Goal: Information Seeking & Learning: Learn about a topic

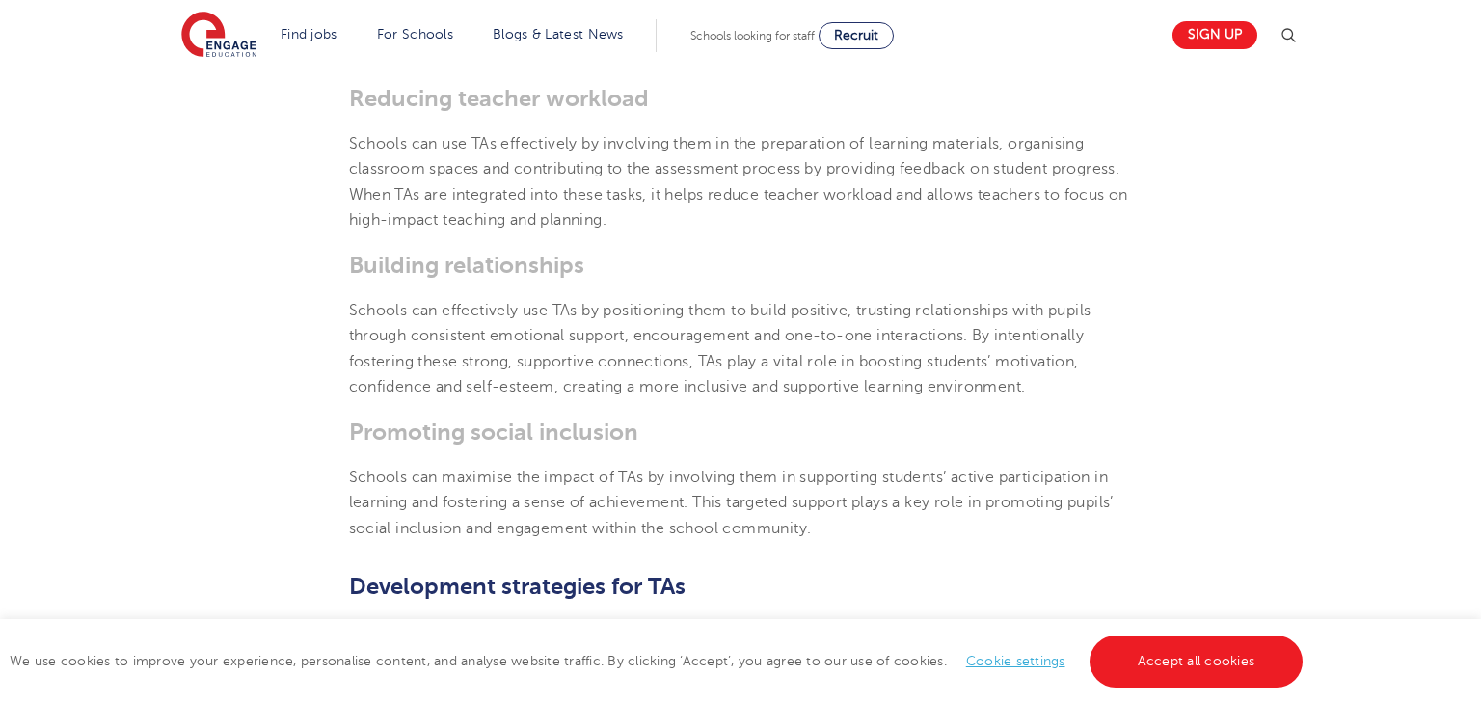
scroll to position [1144, 0]
click at [1315, 528] on section "[DATE] How to effectively use Teaching Assistants in the classroom Teaching Ass…" at bounding box center [741, 407] width 1170 height 2036
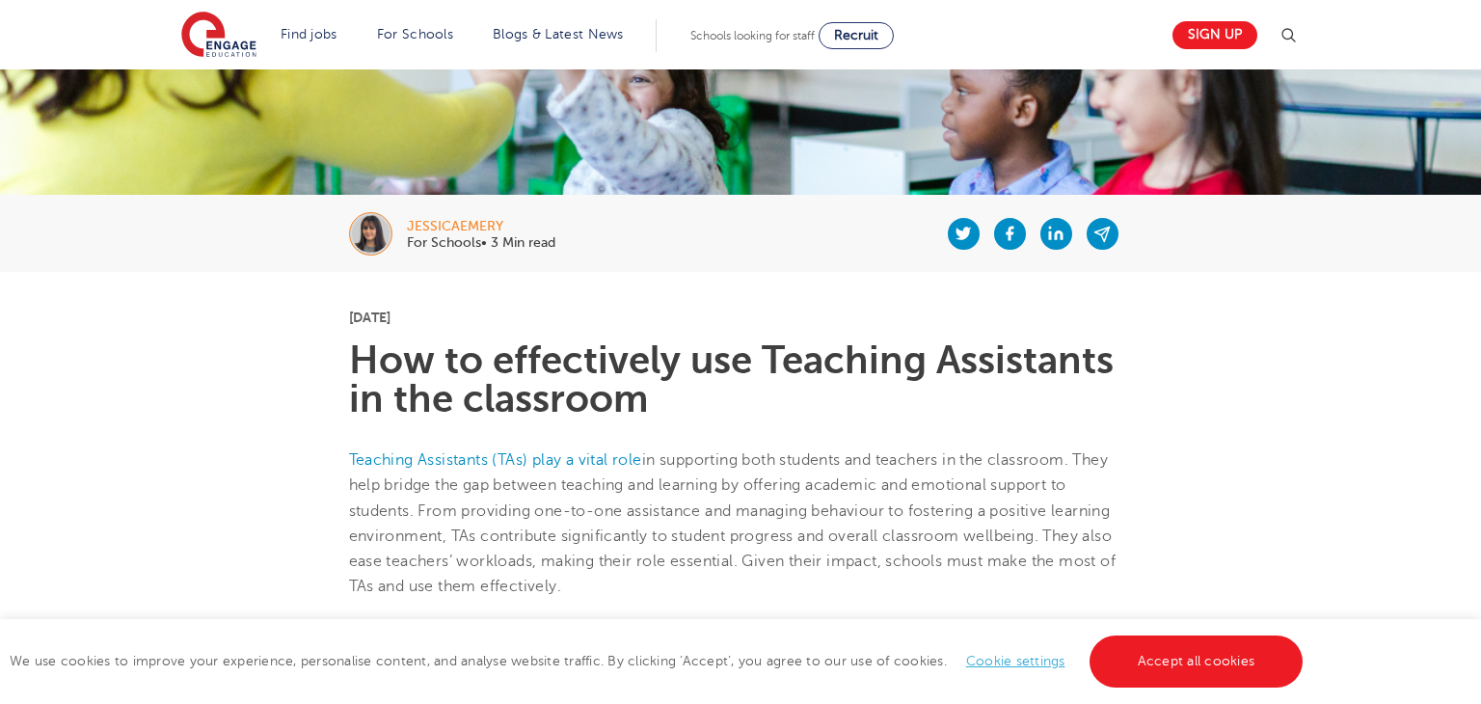
scroll to position [270, 0]
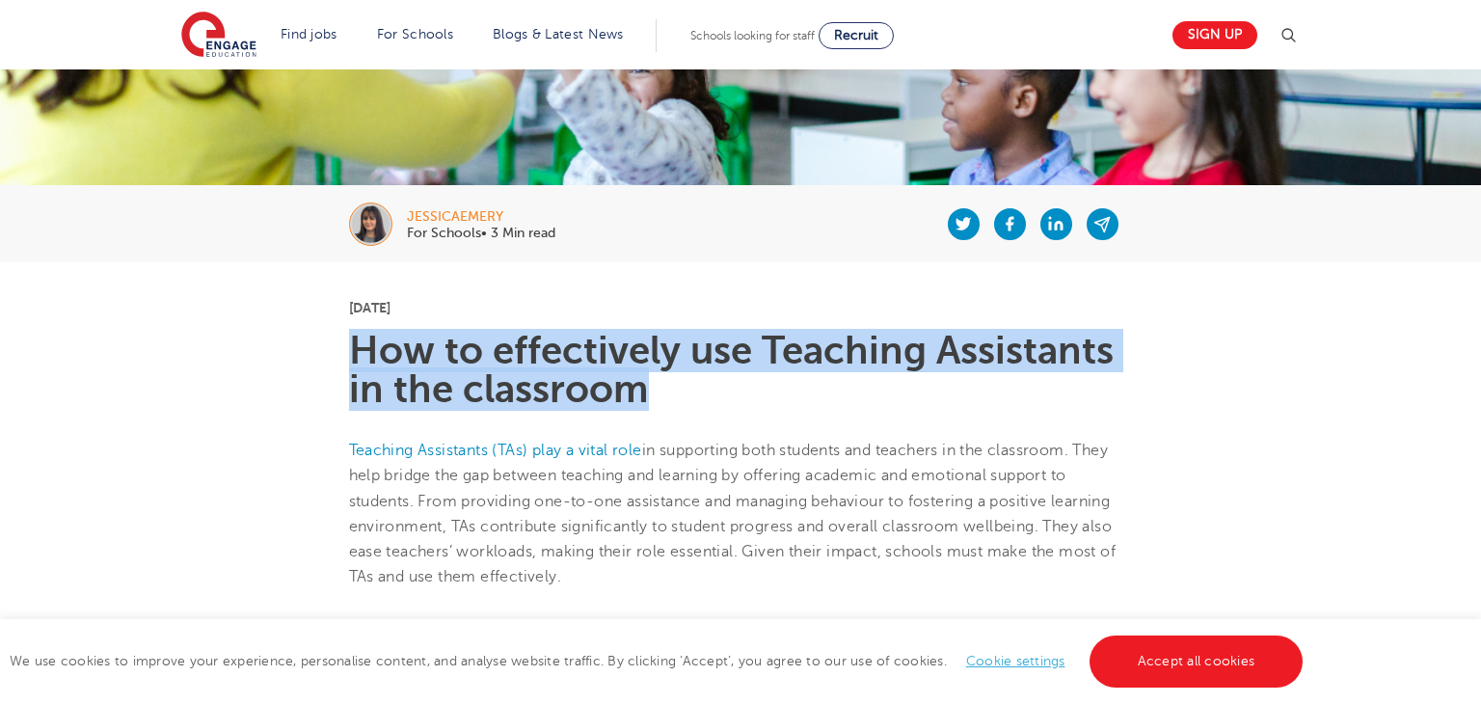
drag, startPoint x: 646, startPoint y: 396, endPoint x: 317, endPoint y: 350, distance: 332.0
copy h1 "How to effectively use Teaching Assistants in the classroom"
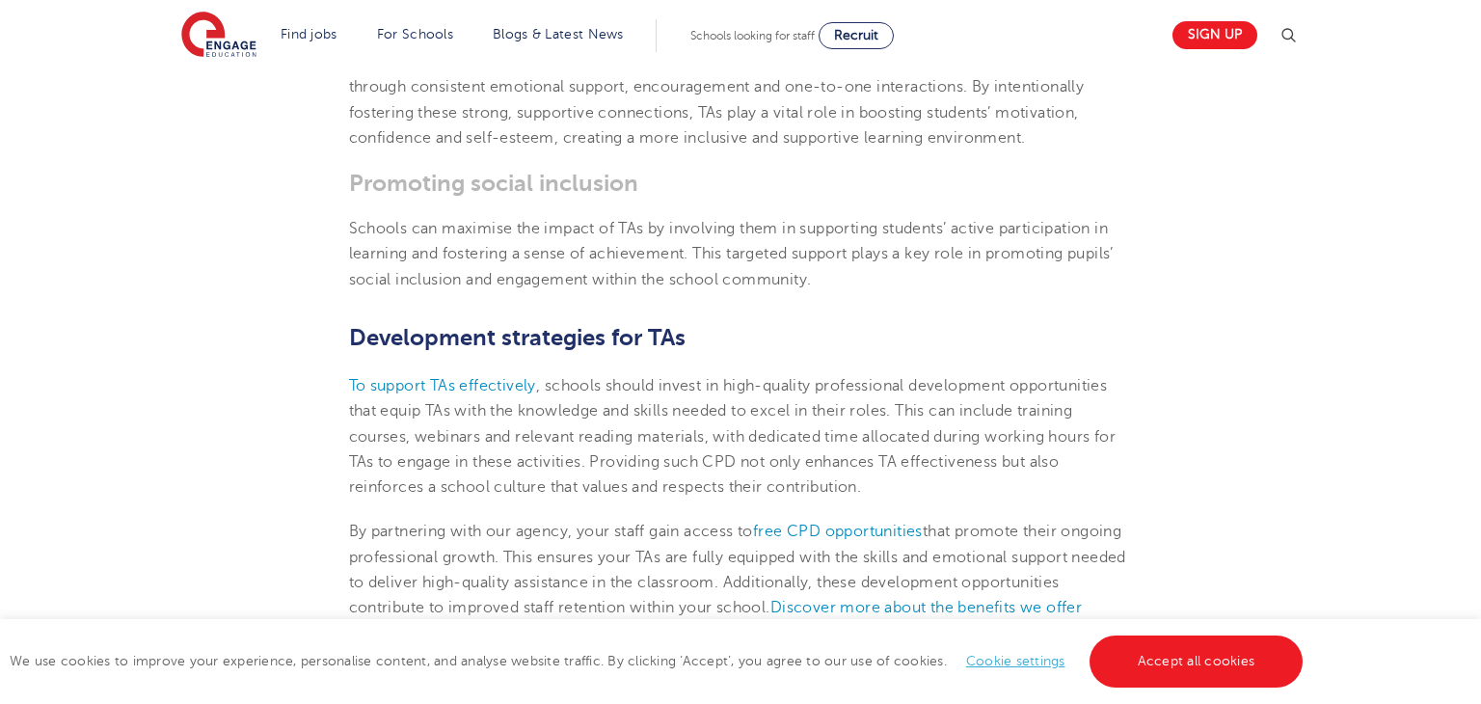
scroll to position [1388, 0]
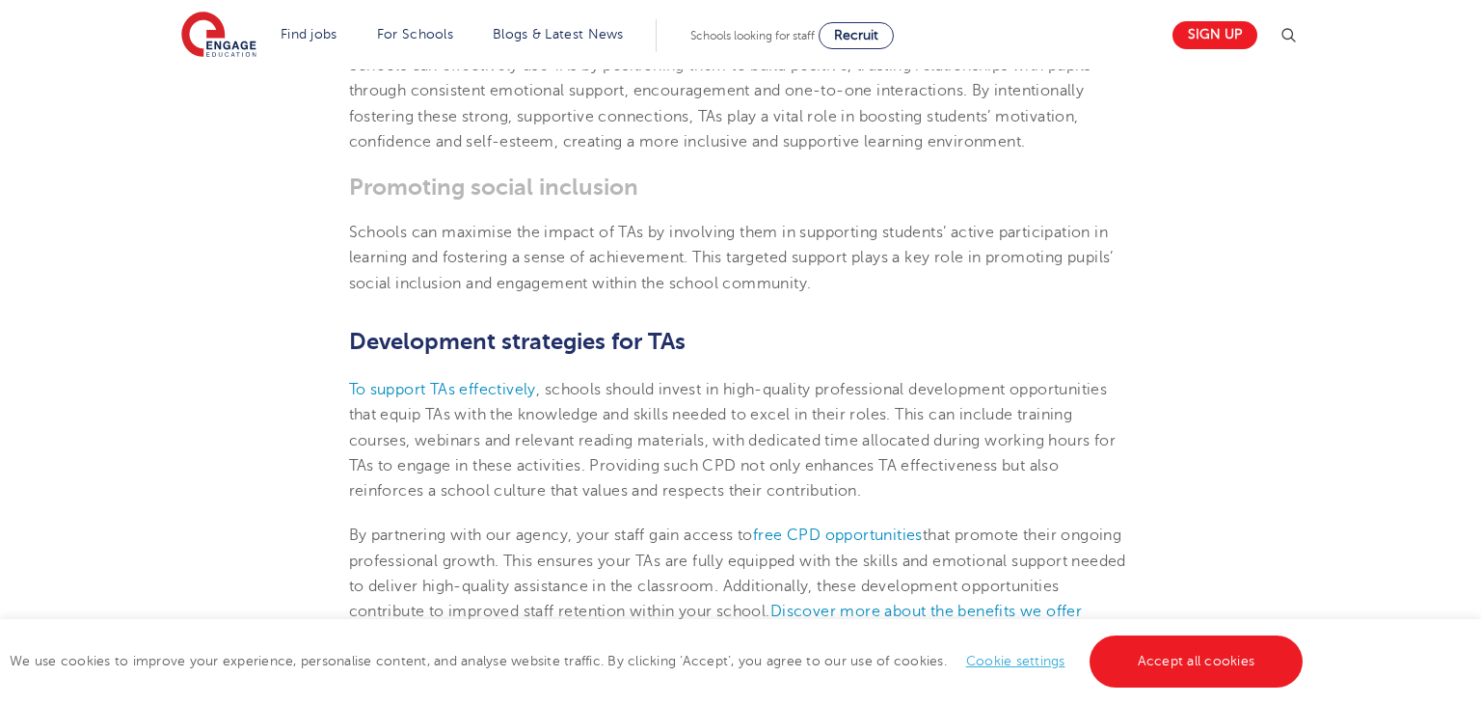
click at [826, 201] on h3 "Promoting social inclusion" at bounding box center [741, 187] width 784 height 27
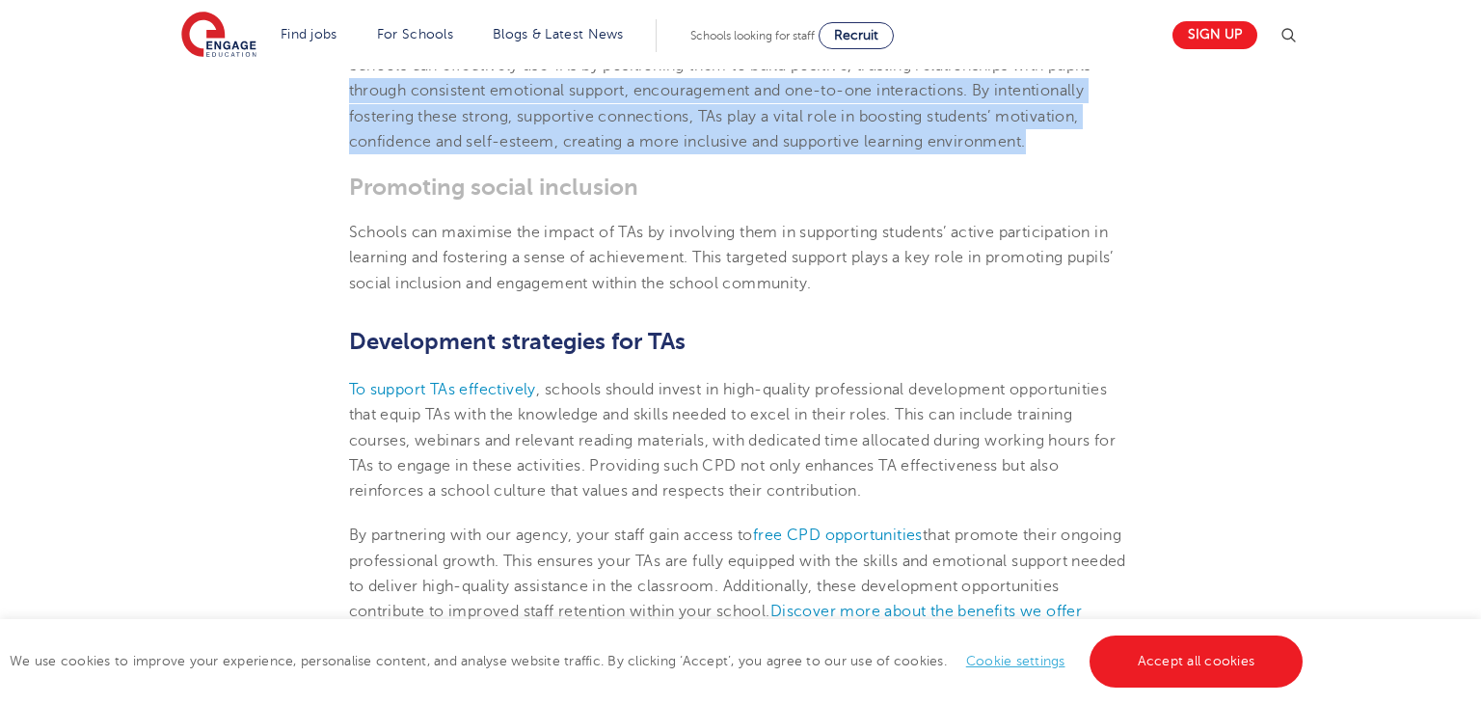
drag, startPoint x: 348, startPoint y: 140, endPoint x: 1040, endPoint y: 193, distance: 694.3
click at [1040, 154] on p "Schools can effectively use TAs by positioning them to build positive, trusting…" at bounding box center [741, 103] width 784 height 101
copy p "through consistent emotional support, encouragement and one-to-one interactions…"
